Goal: Information Seeking & Learning: Check status

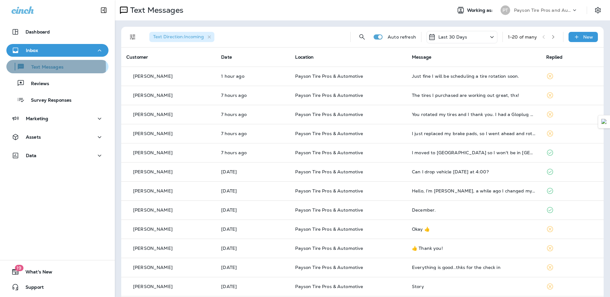
click at [40, 67] on p "Text Messages" at bounding box center [44, 67] width 39 height 6
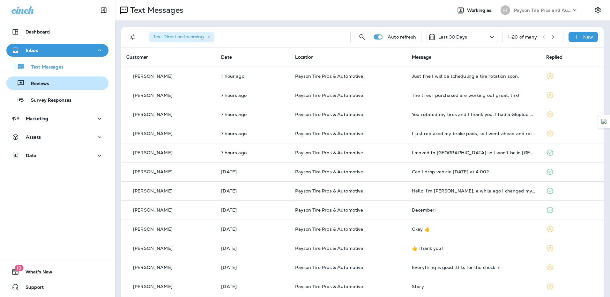
click at [47, 81] on p "Reviews" at bounding box center [37, 84] width 25 height 6
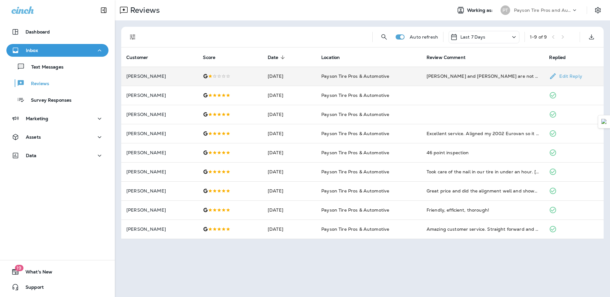
click at [245, 70] on td at bounding box center [230, 76] width 65 height 19
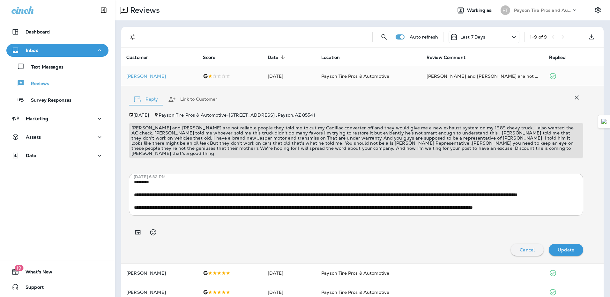
scroll to position [121, 0]
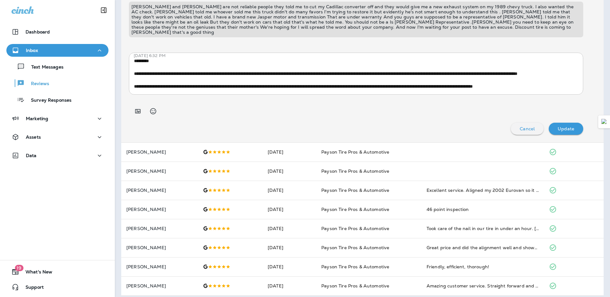
click at [516, 125] on div "Cancel" at bounding box center [527, 129] width 23 height 8
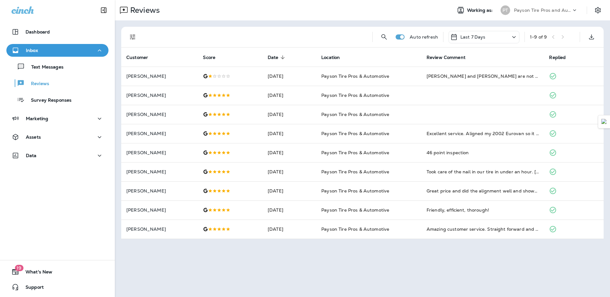
scroll to position [0, 0]
click at [513, 36] on icon at bounding box center [514, 37] width 8 height 8
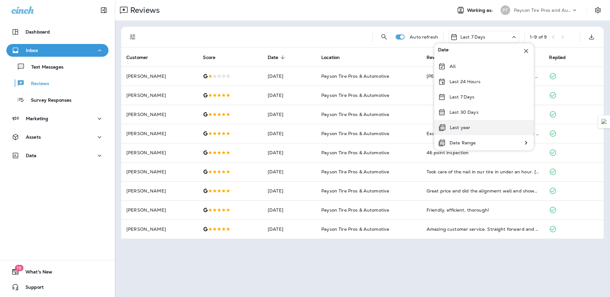
click at [480, 128] on div "Last year" at bounding box center [483, 127] width 99 height 15
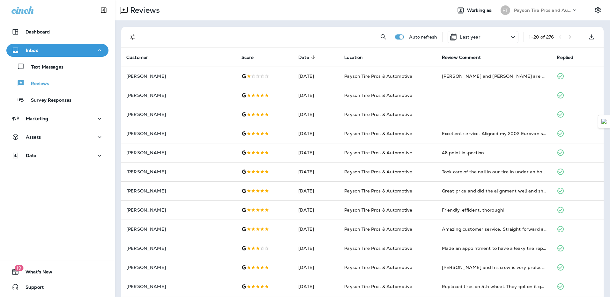
click at [567, 37] on icon "button" at bounding box center [569, 37] width 4 height 4
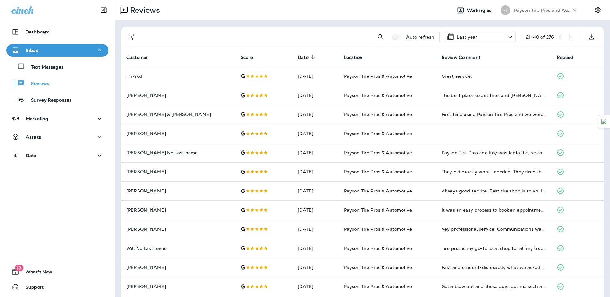
click at [392, 36] on span at bounding box center [396, 36] width 9 height 5
click at [377, 37] on icon "Search Reviews" at bounding box center [381, 37] width 8 height 8
click at [338, 33] on input "text" at bounding box center [347, 36] width 66 height 17
type input "****"
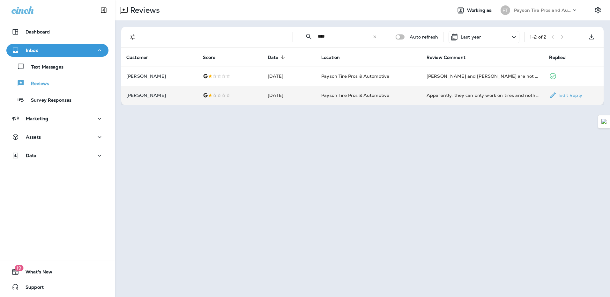
click at [174, 101] on td "[PERSON_NAME]" at bounding box center [159, 95] width 77 height 19
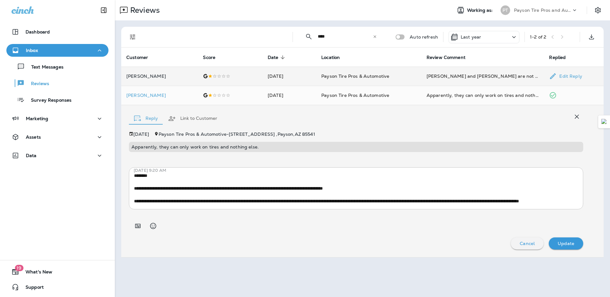
click at [262, 77] on td "[DATE]" at bounding box center [289, 76] width 54 height 19
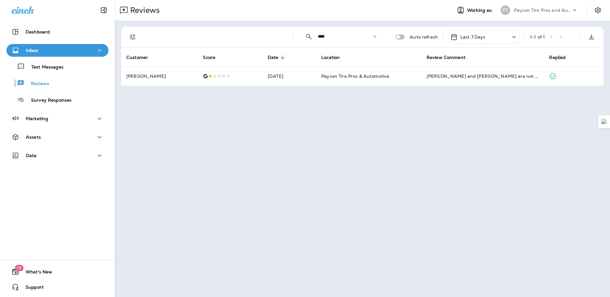
click at [376, 37] on icon at bounding box center [374, 36] width 4 height 4
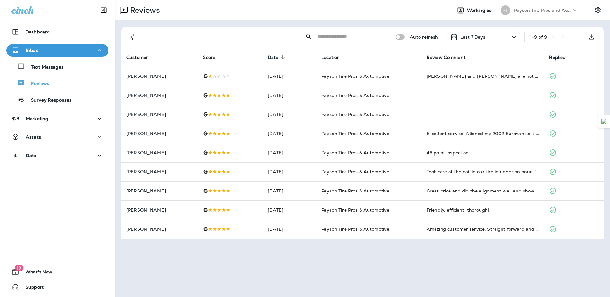
click at [487, 36] on div "Last 7 Days" at bounding box center [483, 37] width 71 height 12
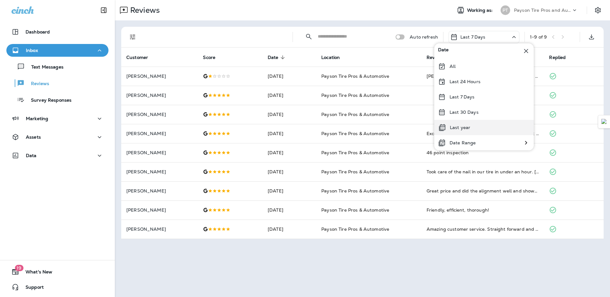
click at [483, 122] on div "Last year" at bounding box center [483, 127] width 99 height 15
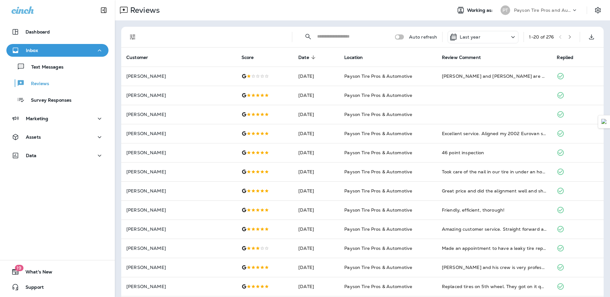
click at [465, 35] on p "Last year" at bounding box center [470, 36] width 20 height 5
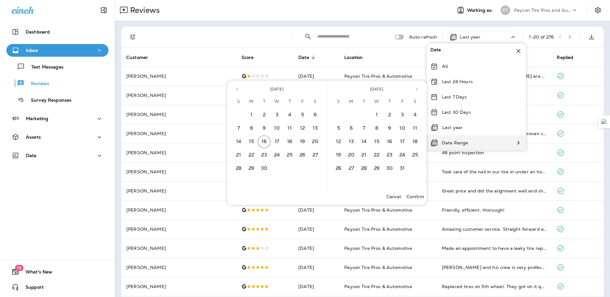
click at [471, 144] on div "Date Range" at bounding box center [475, 142] width 99 height 15
click at [458, 139] on div "Date Range" at bounding box center [448, 142] width 45 height 15
click at [234, 91] on button "Previous month" at bounding box center [237, 90] width 10 height 10
click at [266, 112] on button "1" at bounding box center [264, 115] width 13 height 13
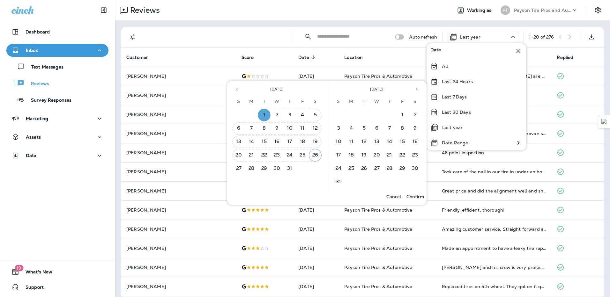
click at [316, 157] on button "26" at bounding box center [315, 155] width 13 height 13
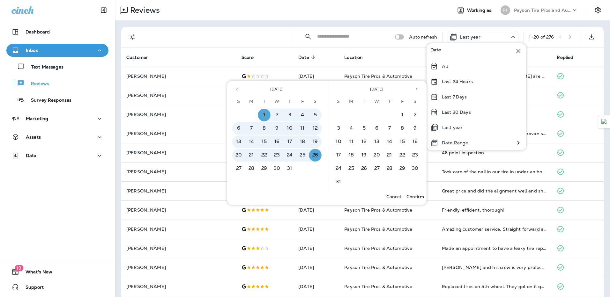
click at [413, 197] on p "Confirm" at bounding box center [415, 196] width 18 height 5
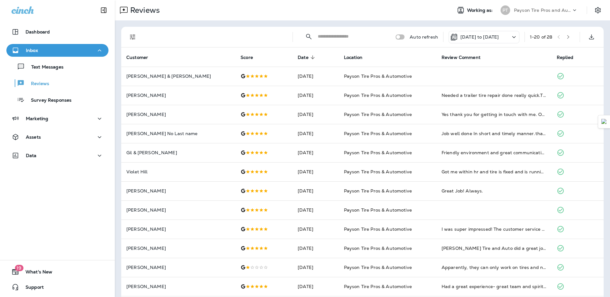
click at [566, 39] on button "button" at bounding box center [568, 37] width 10 height 10
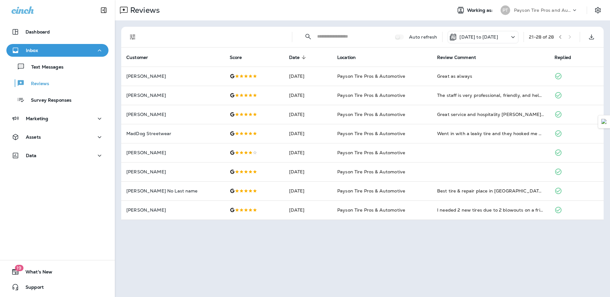
click at [560, 35] on icon "button" at bounding box center [560, 37] width 4 height 4
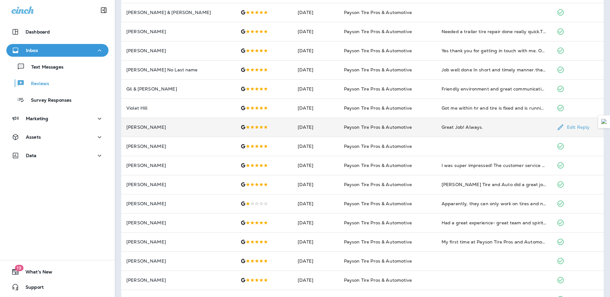
scroll to position [96, 0]
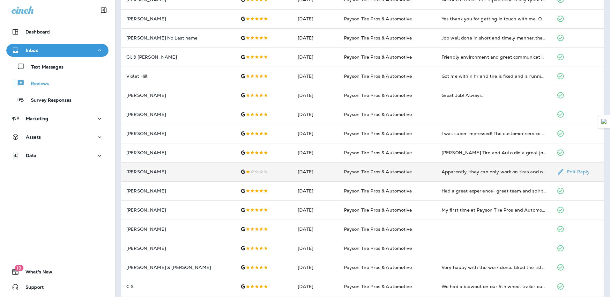
click at [439, 175] on td "Apparently, they can only work on tires and nothing else." at bounding box center [493, 171] width 115 height 19
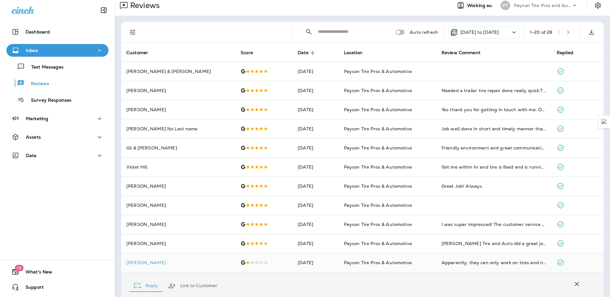
scroll to position [0, 0]
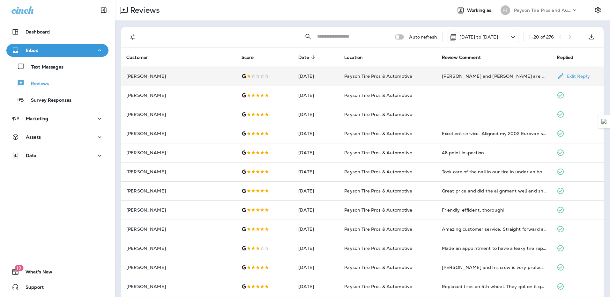
click at [326, 77] on td "[DATE]" at bounding box center [316, 76] width 46 height 19
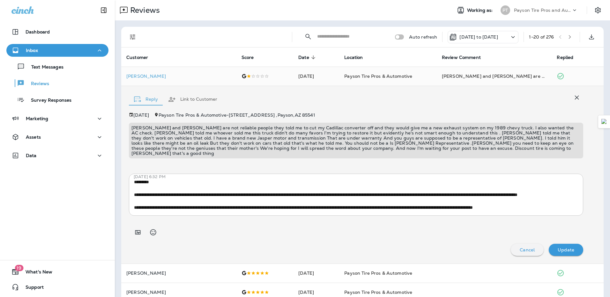
click at [573, 100] on icon "button" at bounding box center [577, 98] width 8 height 8
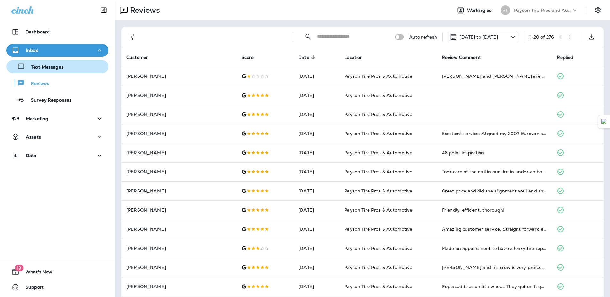
click at [53, 66] on p "Text Messages" at bounding box center [44, 67] width 39 height 6
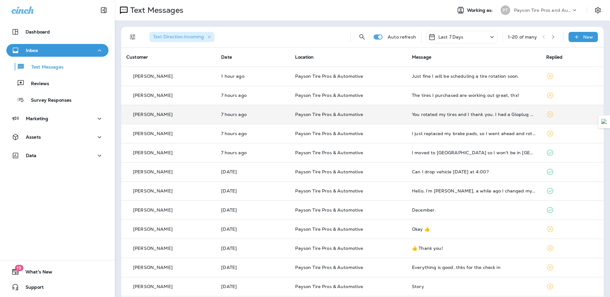
click at [418, 118] on td "You rotated my tires and I thank you. I had a Gloplug go out, I had [PERSON_NAM…" at bounding box center [474, 114] width 134 height 19
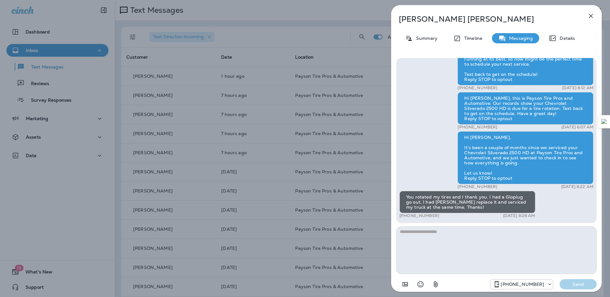
click at [593, 10] on button "button" at bounding box center [590, 16] width 13 height 13
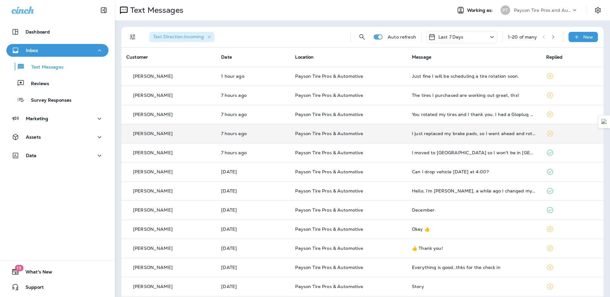
click at [475, 141] on td "I just replaced my brake pads, so I went ahead and rotated the tires at the sam…" at bounding box center [474, 133] width 134 height 19
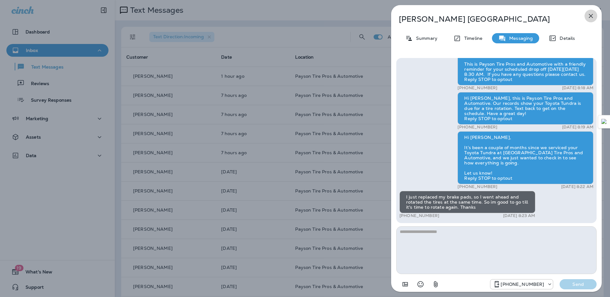
click at [587, 16] on icon "button" at bounding box center [591, 16] width 8 height 8
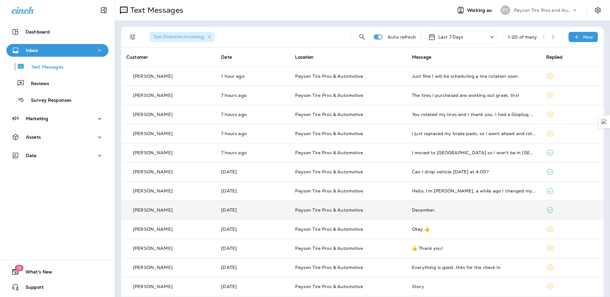
scroll to position [64, 0]
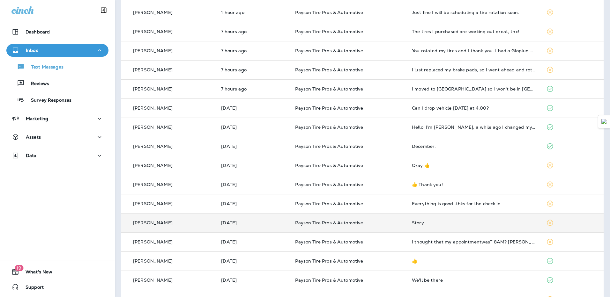
click at [456, 222] on div "Story" at bounding box center [474, 222] width 124 height 5
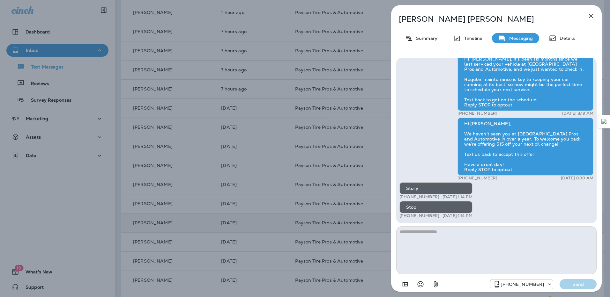
click at [590, 16] on icon "button" at bounding box center [591, 16] width 4 height 4
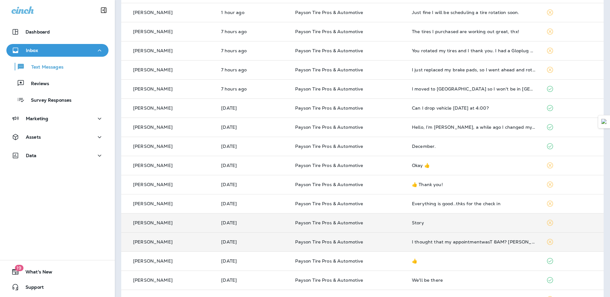
click at [467, 247] on td "I thought that my appointmentwasT 8AM? [PERSON_NAME]" at bounding box center [474, 241] width 134 height 19
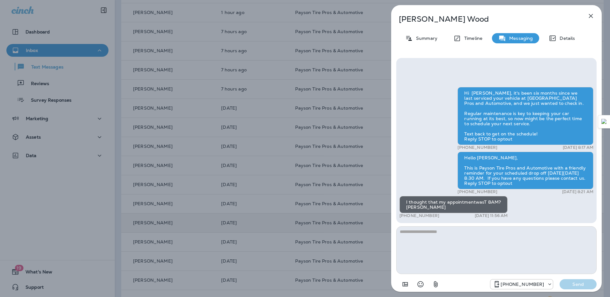
click at [592, 18] on icon "button" at bounding box center [591, 16] width 4 height 4
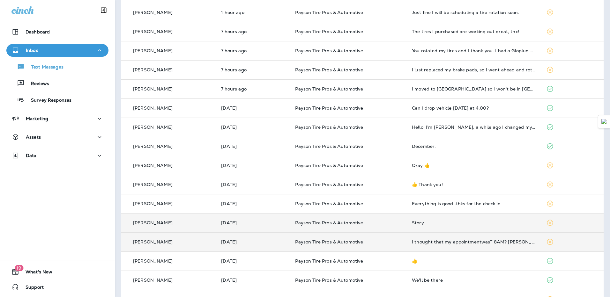
click at [470, 243] on div "I thought that my appointmentwasT 8AM? [PERSON_NAME]" at bounding box center [474, 241] width 124 height 5
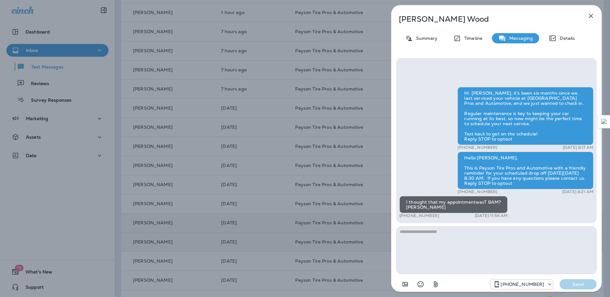
click at [591, 15] on icon "button" at bounding box center [591, 16] width 8 height 8
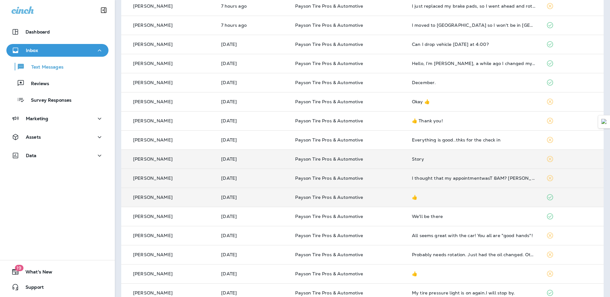
scroll to position [159, 0]
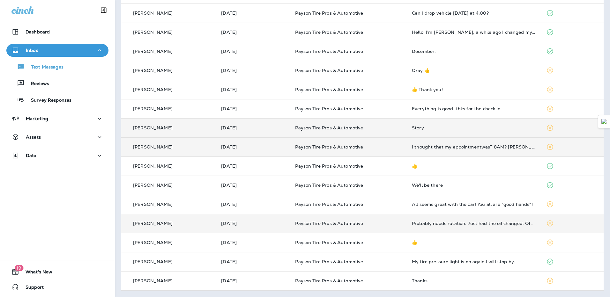
click at [425, 229] on td "Probably needs rotation. Just had the oil changed. Other issues?" at bounding box center [474, 223] width 134 height 19
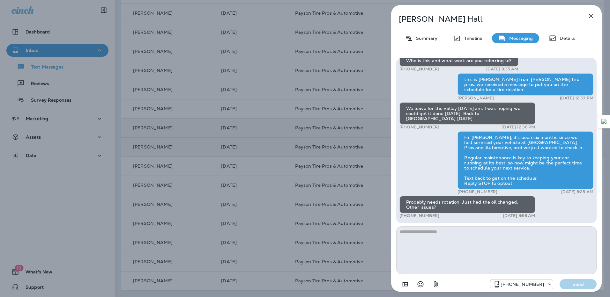
click at [587, 18] on icon "button" at bounding box center [591, 16] width 8 height 8
